Goal: Task Accomplishment & Management: Use online tool/utility

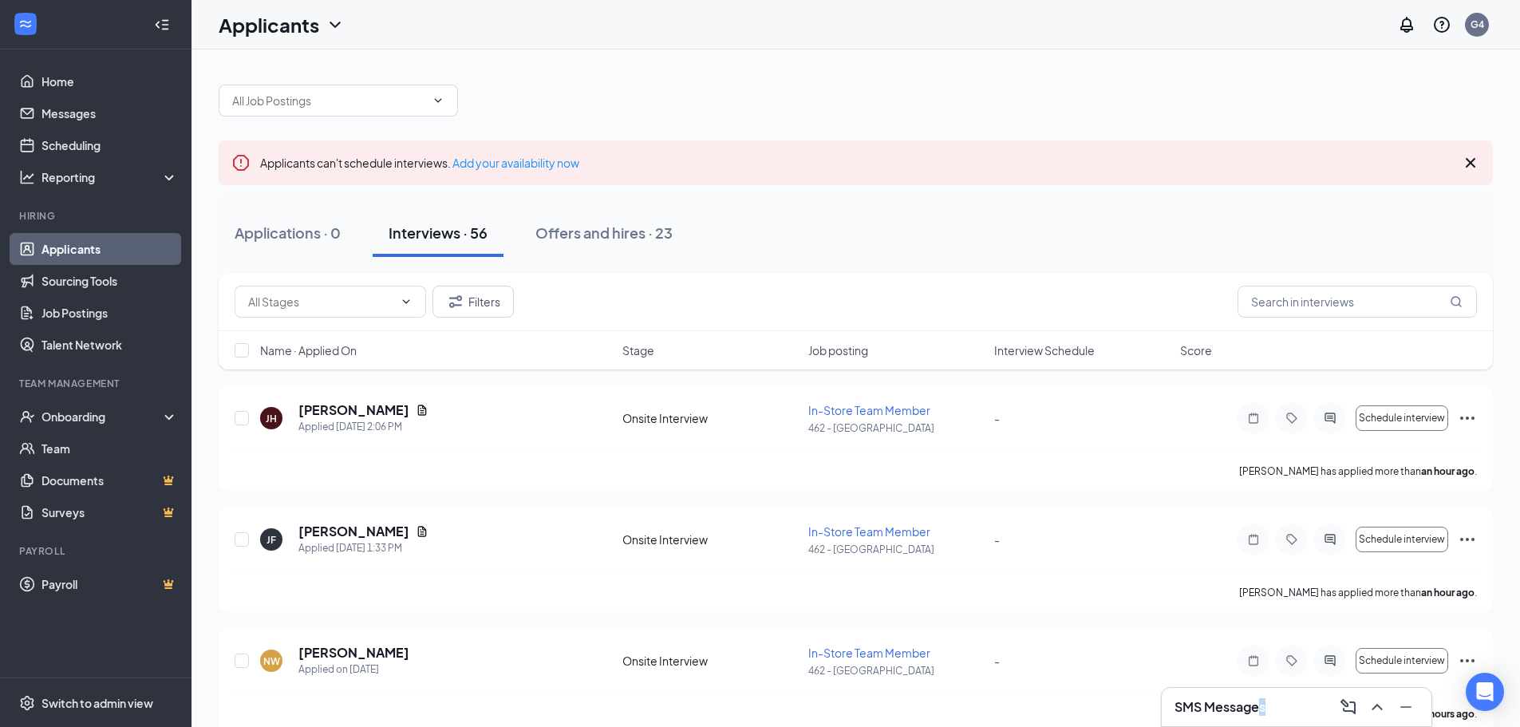
click at [1266, 707] on h3 "SMS Messages" at bounding box center [1220, 707] width 91 height 18
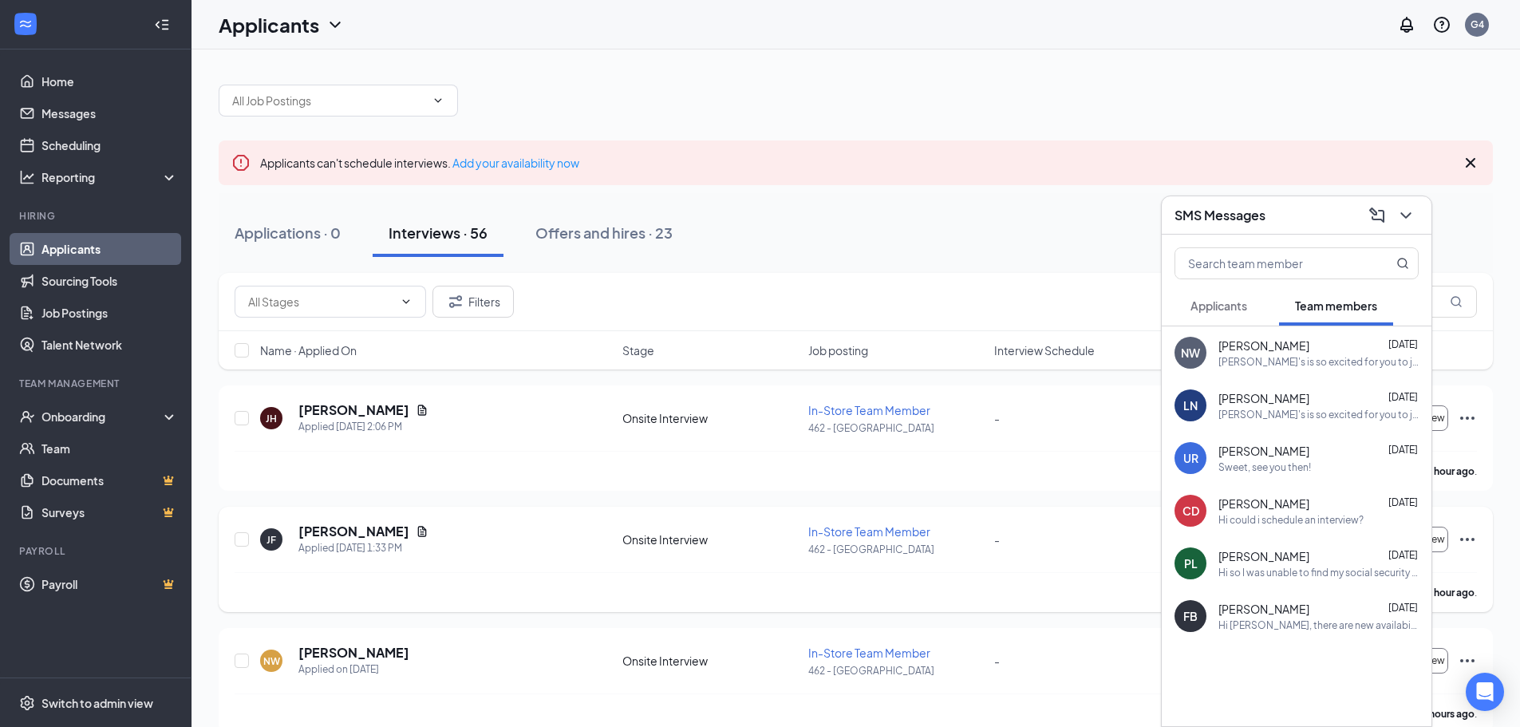
click at [994, 534] on span "-" at bounding box center [997, 539] width 6 height 14
click at [1401, 226] on button at bounding box center [1406, 216] width 26 height 26
